Goal: Task Accomplishment & Management: Complete application form

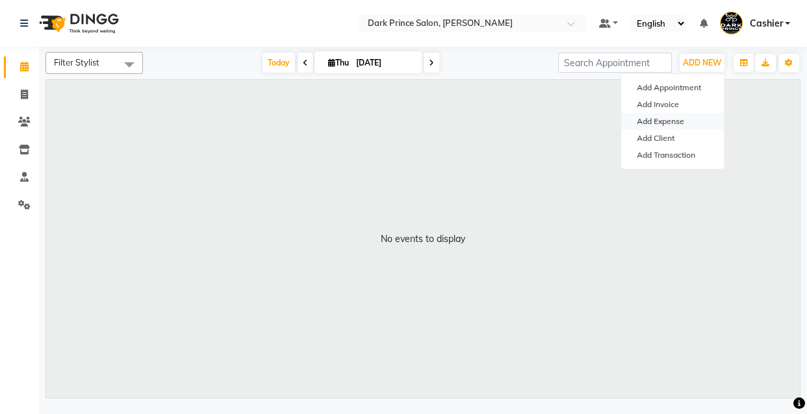
click at [655, 123] on link "Add Expense" at bounding box center [672, 121] width 103 height 17
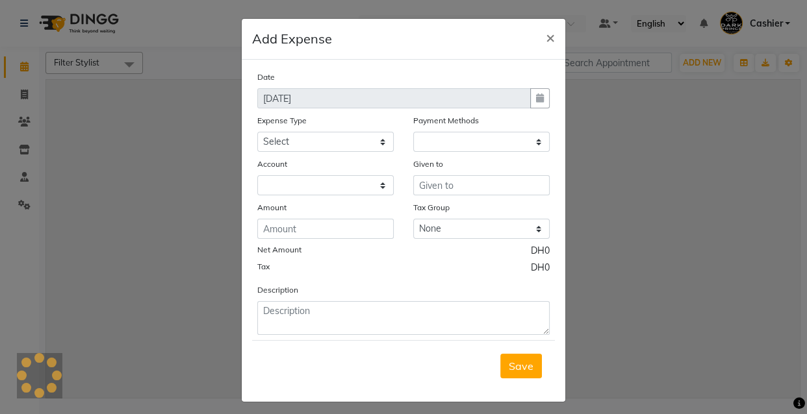
select select "1"
select select "7744"
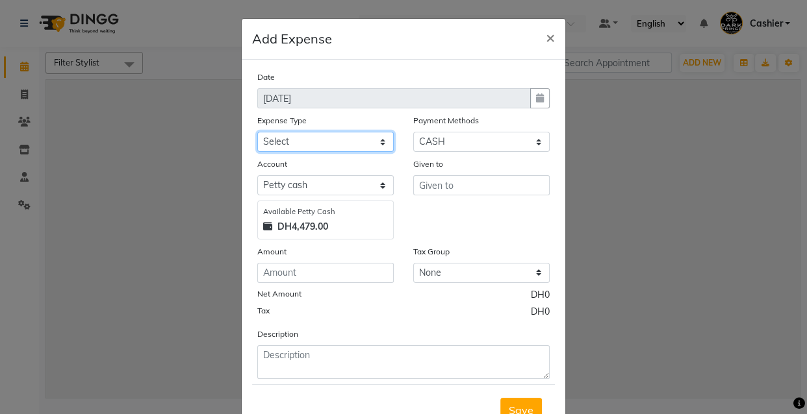
click at [370, 140] on select "Select Advance Salary Bank charges Car maintenance Cash transfer to bank Cash t…" at bounding box center [325, 142] width 136 height 20
select select "23431"
click at [257, 132] on select "Select Advance Salary Bank charges Car maintenance Cash transfer to bank Cash t…" at bounding box center [325, 142] width 136 height 20
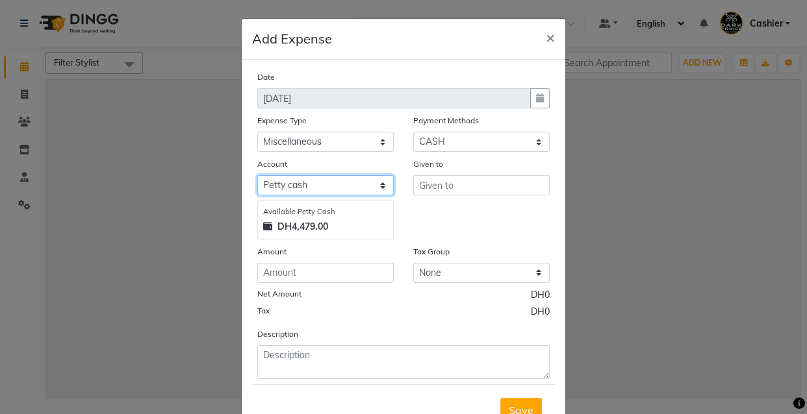
click at [375, 182] on select "Select [PERSON_NAME] cash Default account" at bounding box center [325, 185] width 136 height 20
click at [377, 184] on select "Select [PERSON_NAME] cash Default account" at bounding box center [325, 185] width 136 height 20
select select "7745"
click at [257, 176] on select "Select [PERSON_NAME] cash Default account" at bounding box center [325, 185] width 136 height 20
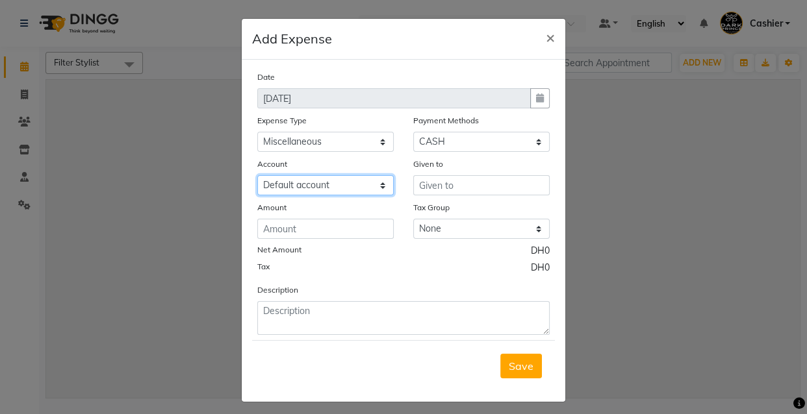
click at [378, 184] on select "Select [PERSON_NAME] cash Default account" at bounding box center [325, 185] width 136 height 20
select select
click at [257, 176] on select "Select [PERSON_NAME] cash Default account" at bounding box center [325, 185] width 136 height 20
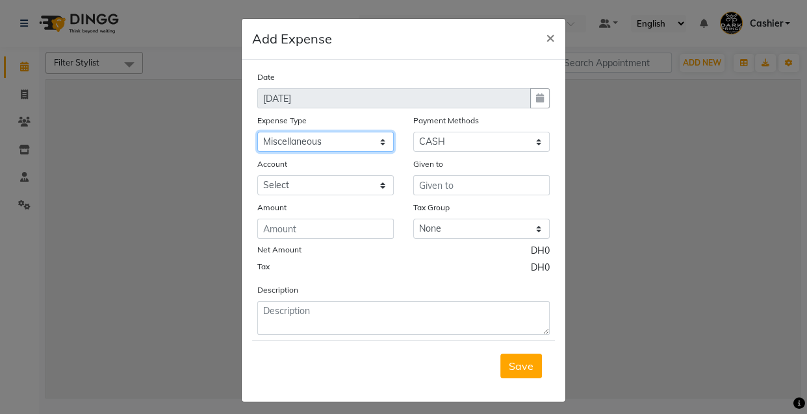
click at [381, 140] on select "Select Advance Salary Bank charges Car maintenance Cash transfer to bank Cash t…" at bounding box center [325, 142] width 136 height 20
select select "23426"
click at [257, 132] on select "Select Advance Salary Bank charges Car maintenance Cash transfer to bank Cash t…" at bounding box center [325, 142] width 136 height 20
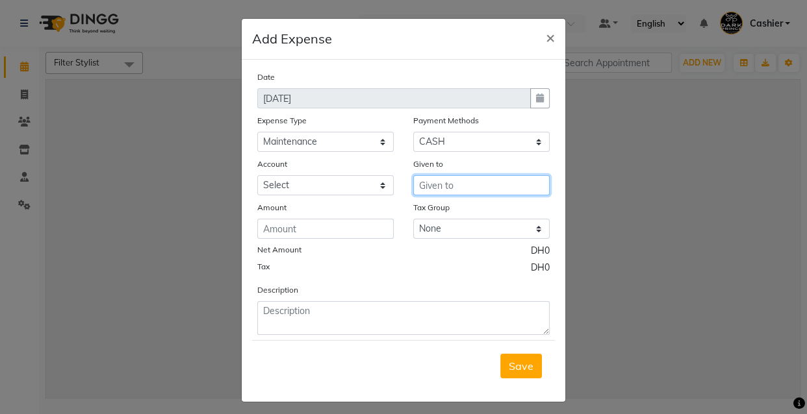
click at [457, 182] on input "text" at bounding box center [481, 185] width 136 height 20
type input "medical expenses"
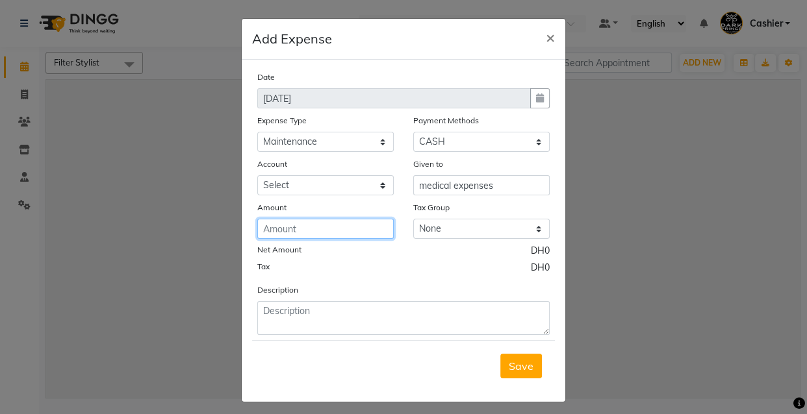
click at [303, 226] on input "number" at bounding box center [325, 229] width 136 height 20
type input "36"
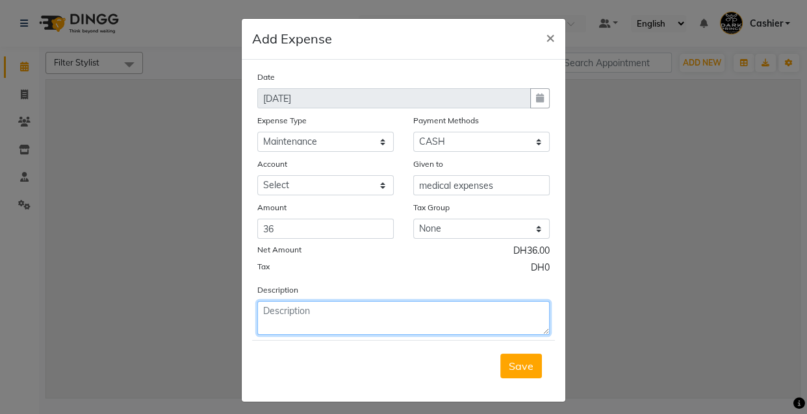
click at [306, 320] on textarea at bounding box center [403, 318] width 292 height 34
type textarea "medical expenses"
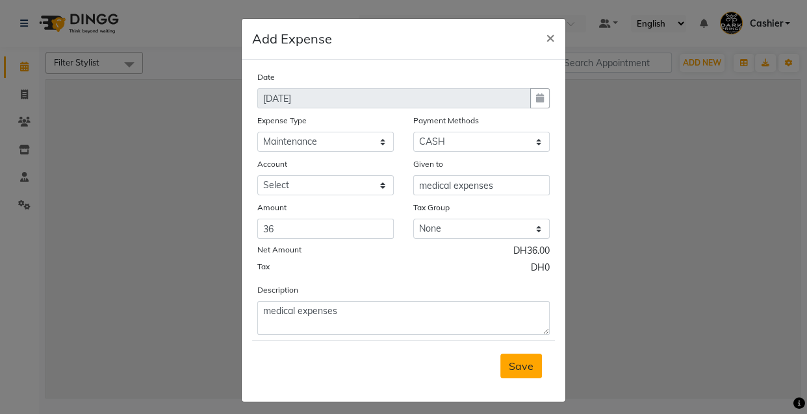
click at [510, 371] on span "Save" at bounding box center [521, 366] width 25 height 13
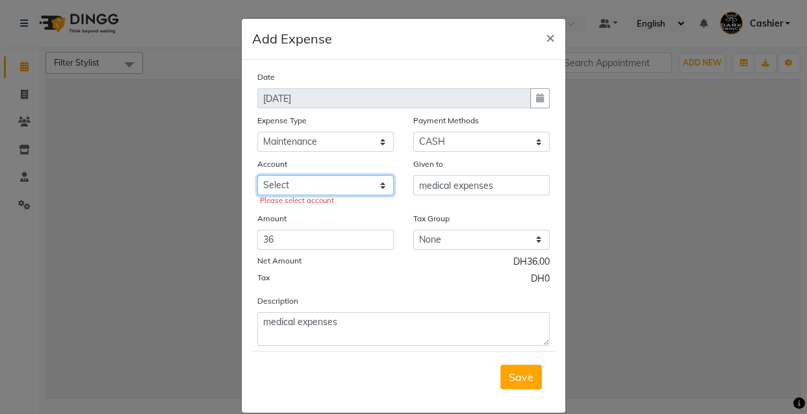
click at [373, 190] on select "Select [PERSON_NAME] cash Default account" at bounding box center [325, 185] width 136 height 20
select select "7744"
click at [257, 176] on select "Select [PERSON_NAME] cash Default account" at bounding box center [325, 185] width 136 height 20
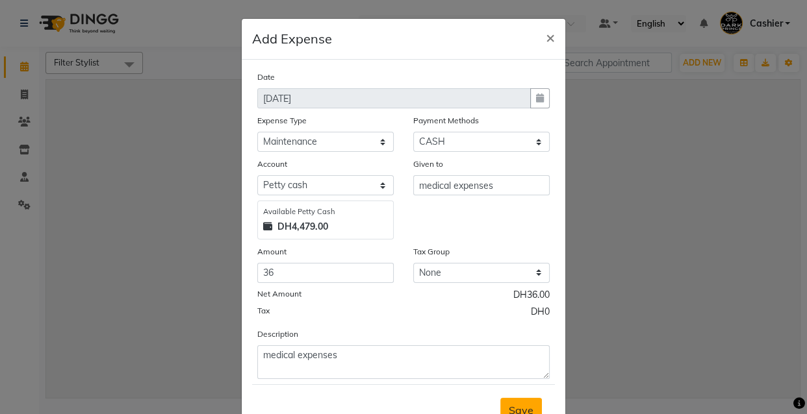
click at [520, 407] on span "Save" at bounding box center [521, 410] width 25 height 13
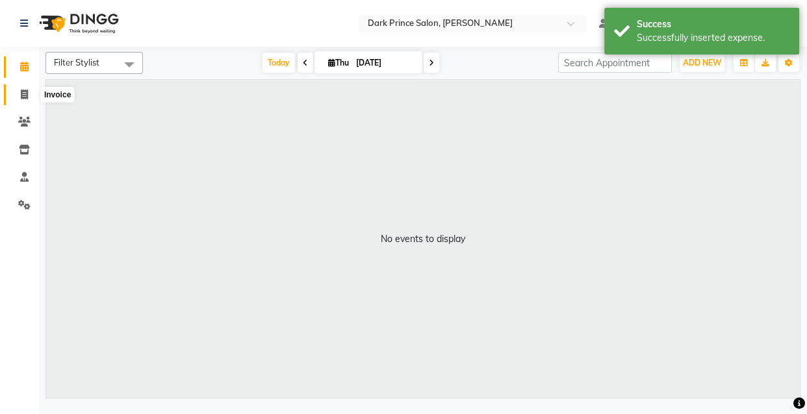
click at [27, 95] on icon at bounding box center [24, 95] width 7 height 10
select select "service"
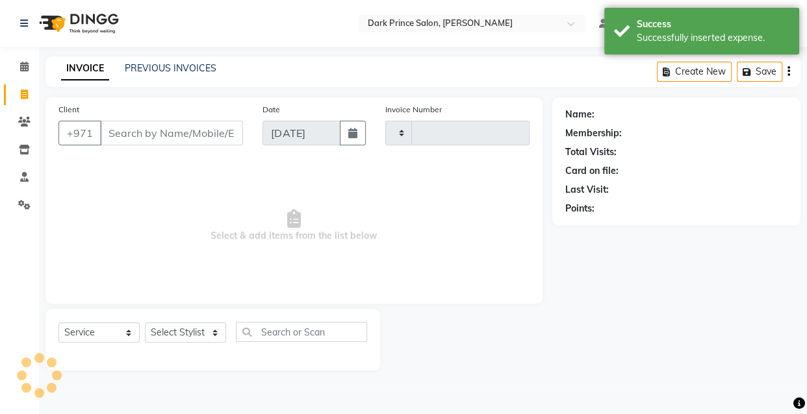
type input "0457"
select select "8540"
